Goal: Task Accomplishment & Management: Manage account settings

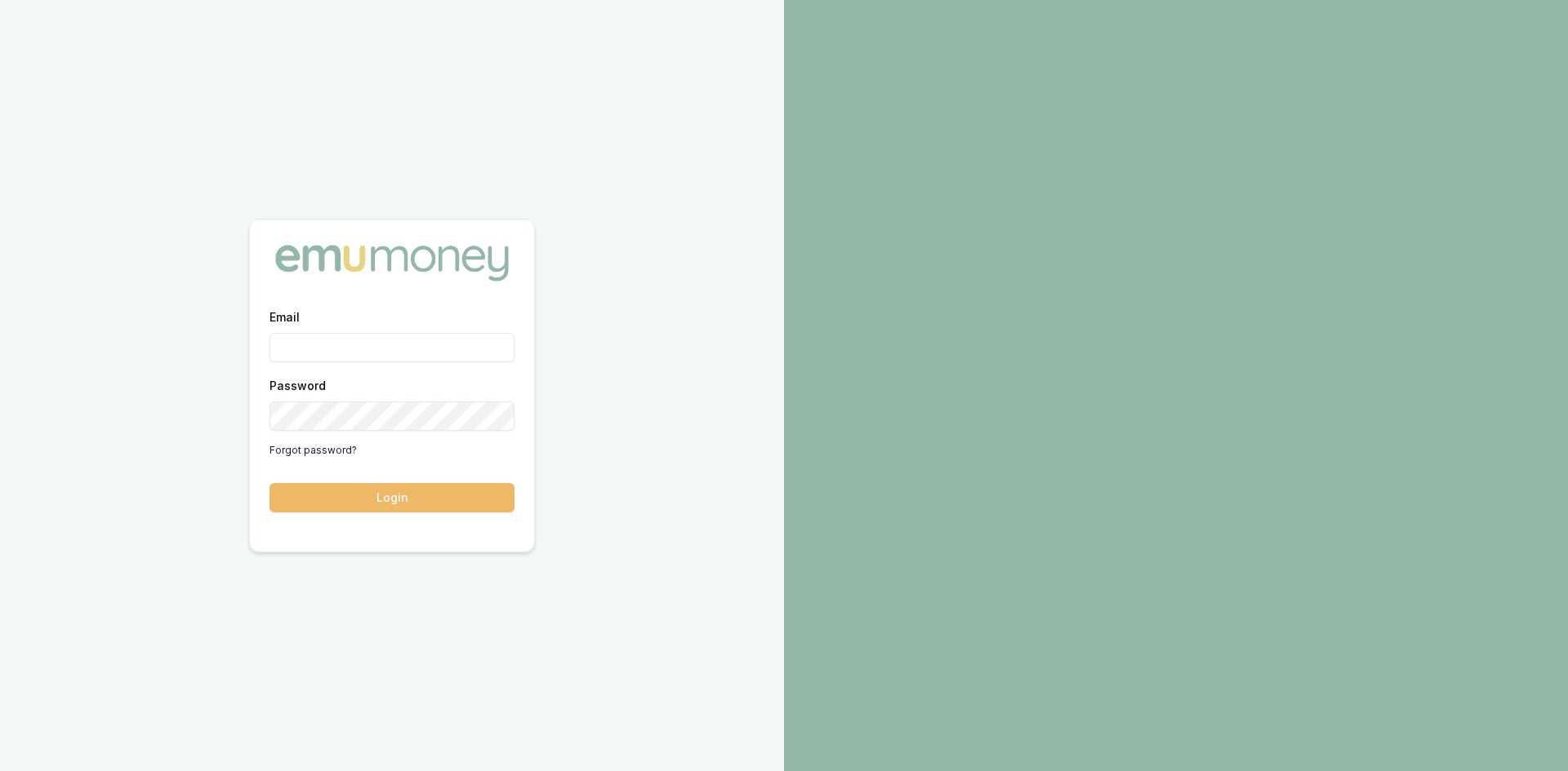
type input "Kulvir@prestigelendingpartners.com.au"
click at [396, 493] on button "Login" at bounding box center [392, 497] width 245 height 29
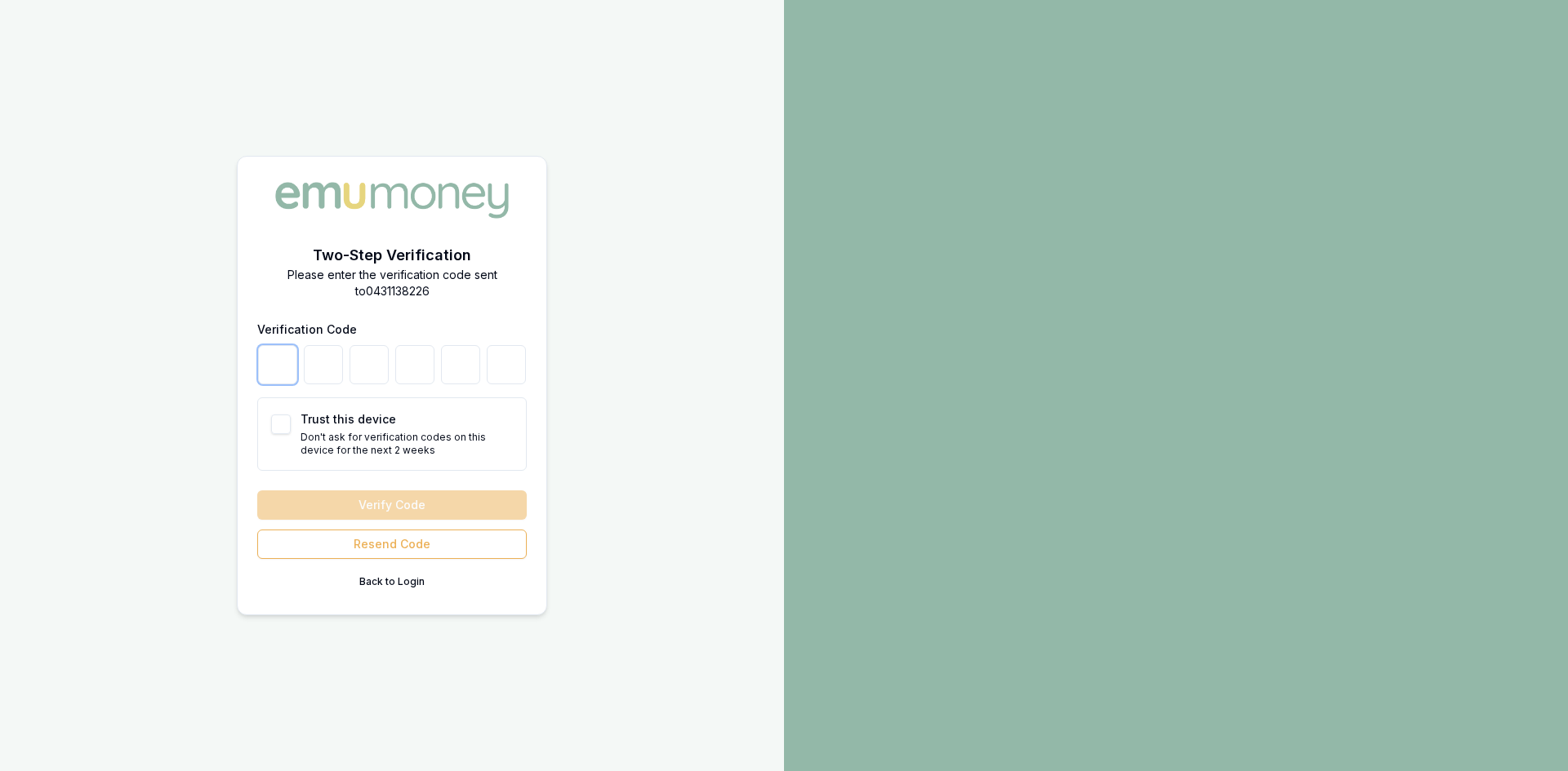
click at [277, 369] on input "number" at bounding box center [278, 365] width 39 height 39
type input "2"
type input "4"
type input "3"
type input "2"
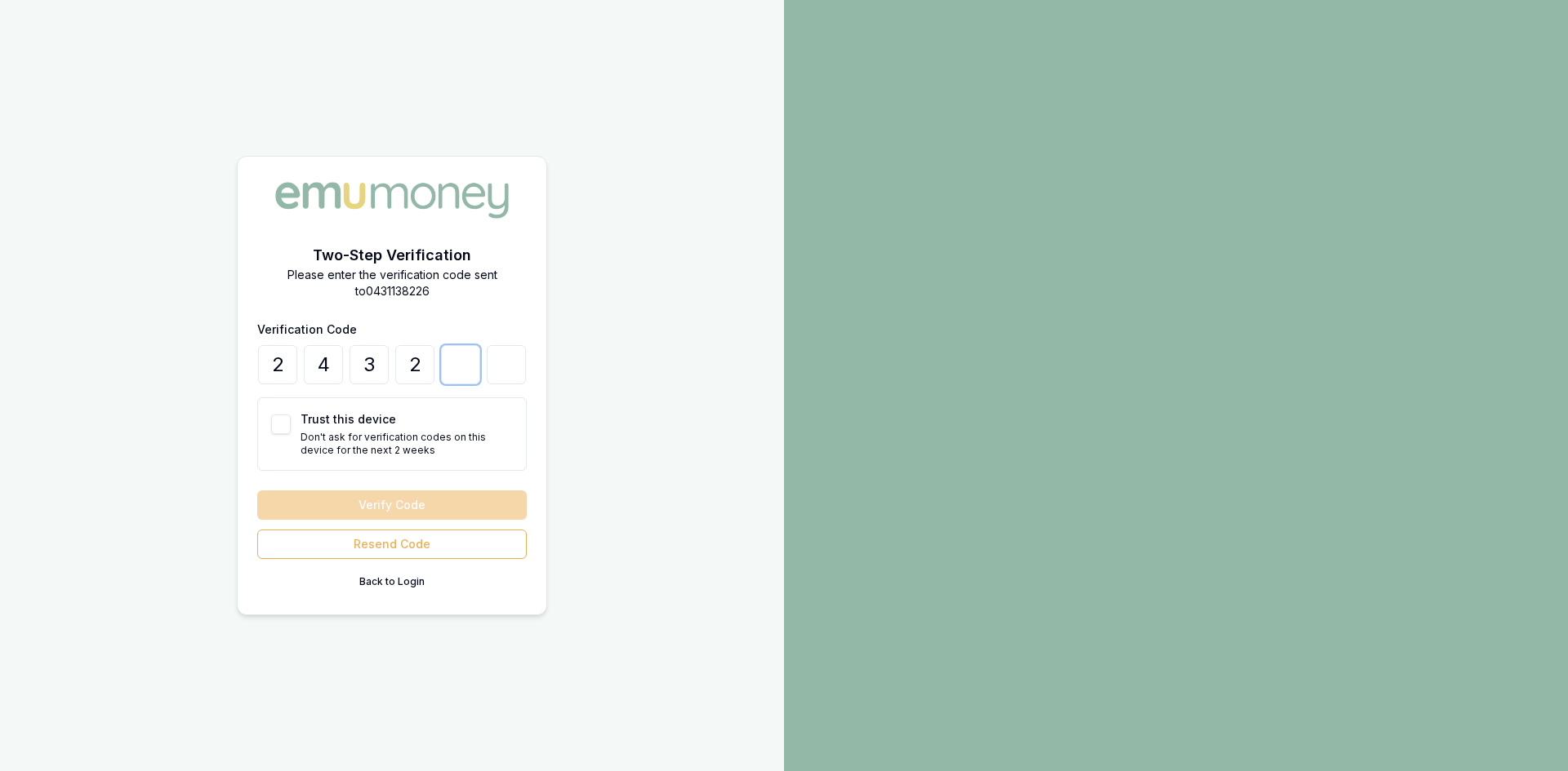
type input "8"
type input "6"
click at [257, 491] on button "Verify Code" at bounding box center [392, 505] width 270 height 29
